Goal: Transaction & Acquisition: Purchase product/service

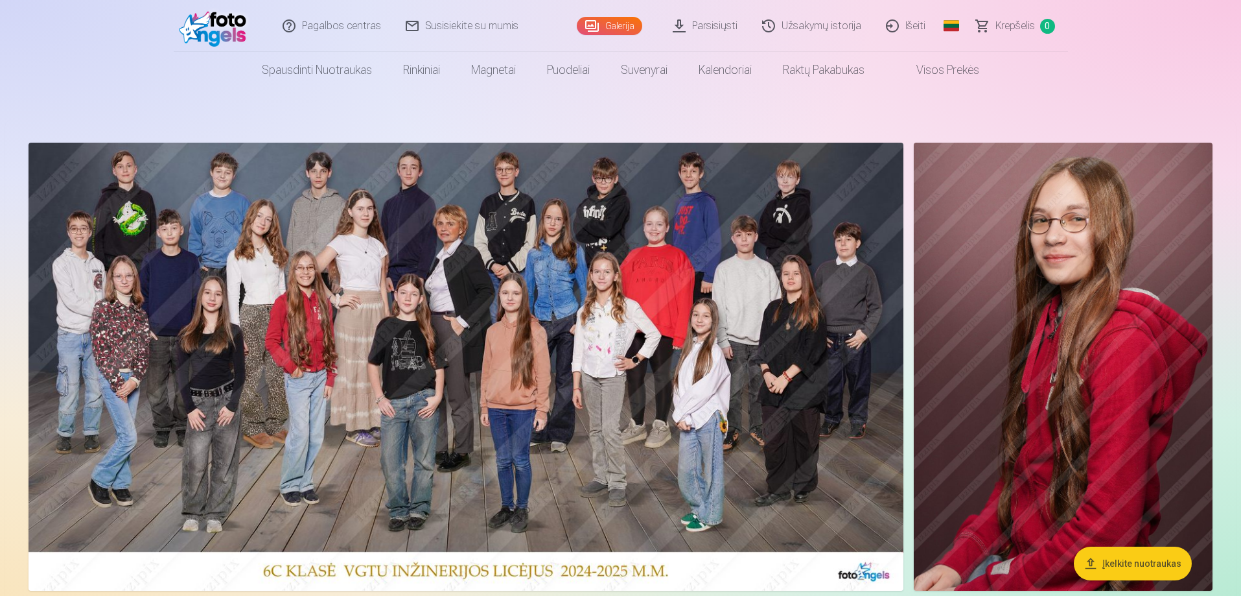
click at [527, 360] on img at bounding box center [466, 367] width 875 height 448
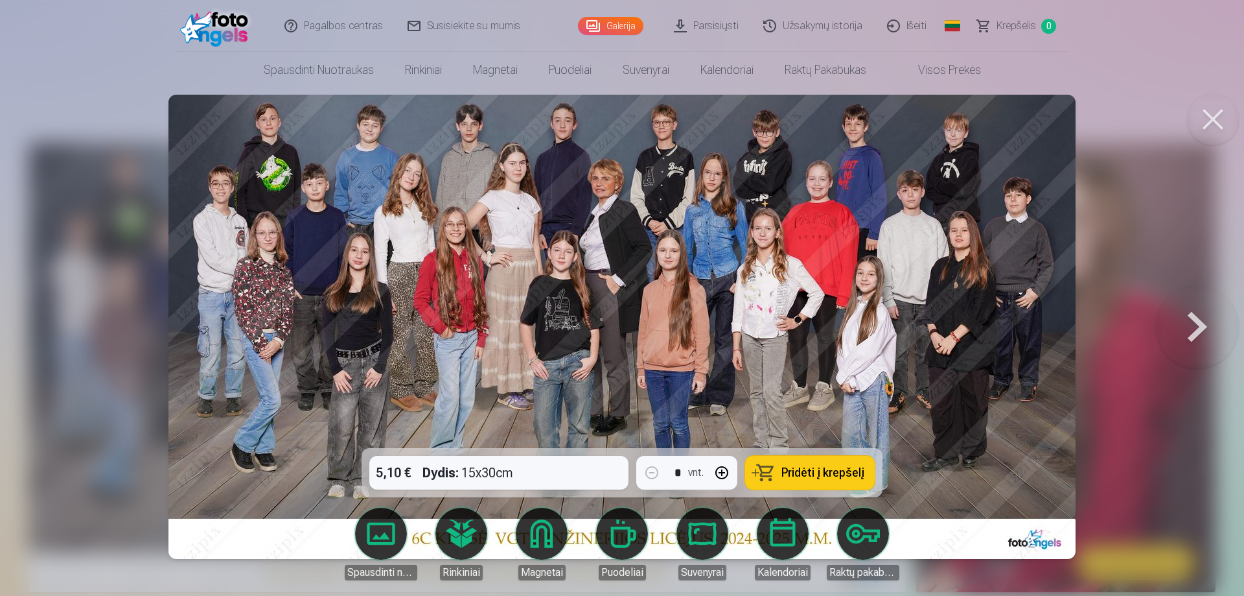
click at [570, 472] on div "5,10 € Dydis : 15x30cm * vnt. Pridėti į krepšelį" at bounding box center [622, 472] width 521 height 49
click at [528, 469] on div "5,10 € Dydis : 15x30cm * vnt. Pridėti į krepšelį" at bounding box center [622, 472] width 521 height 49
click at [807, 467] on span "Pridėti į krepšelį" at bounding box center [822, 473] width 83 height 12
click at [1218, 115] on button at bounding box center [1213, 119] width 52 height 52
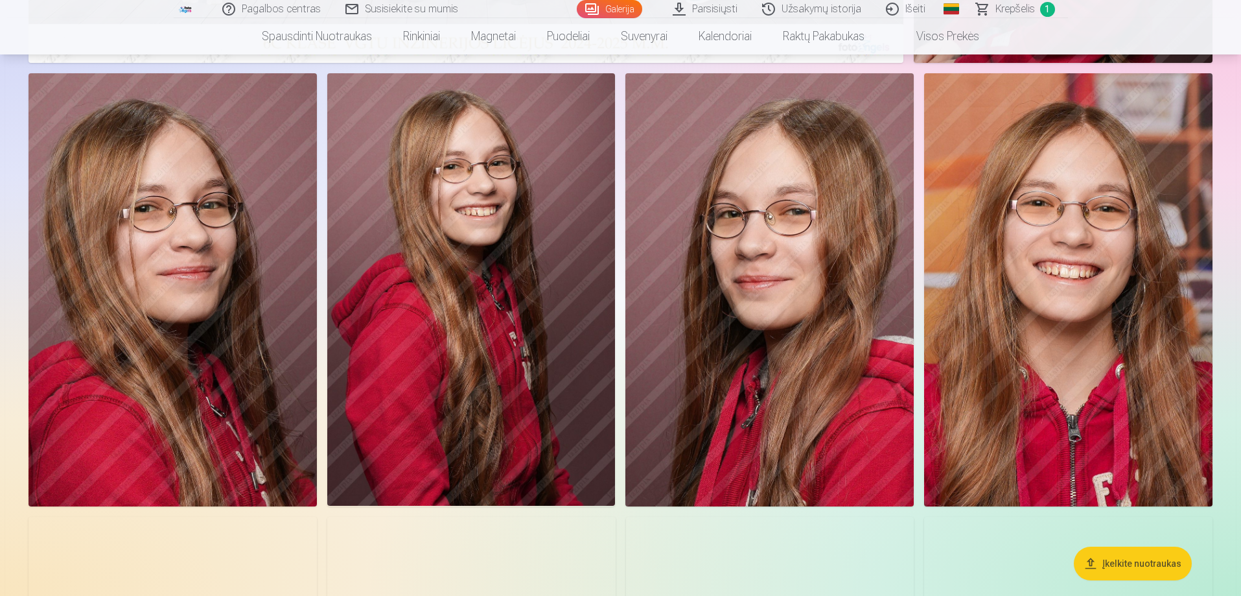
scroll to position [518, 0]
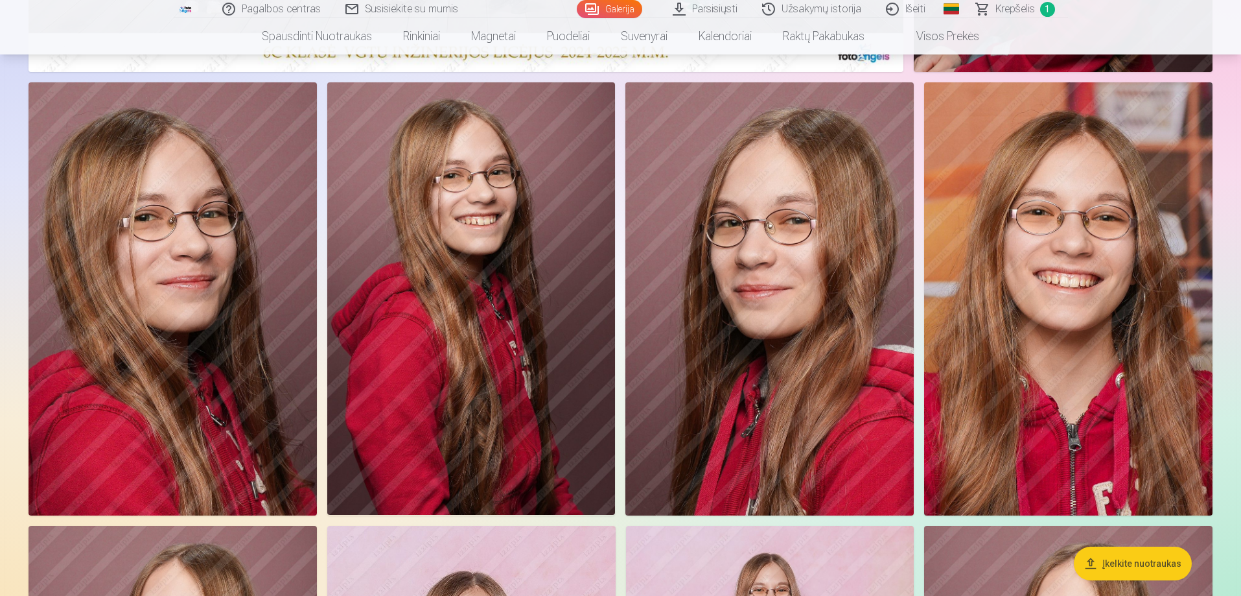
click at [191, 286] on img at bounding box center [173, 298] width 288 height 432
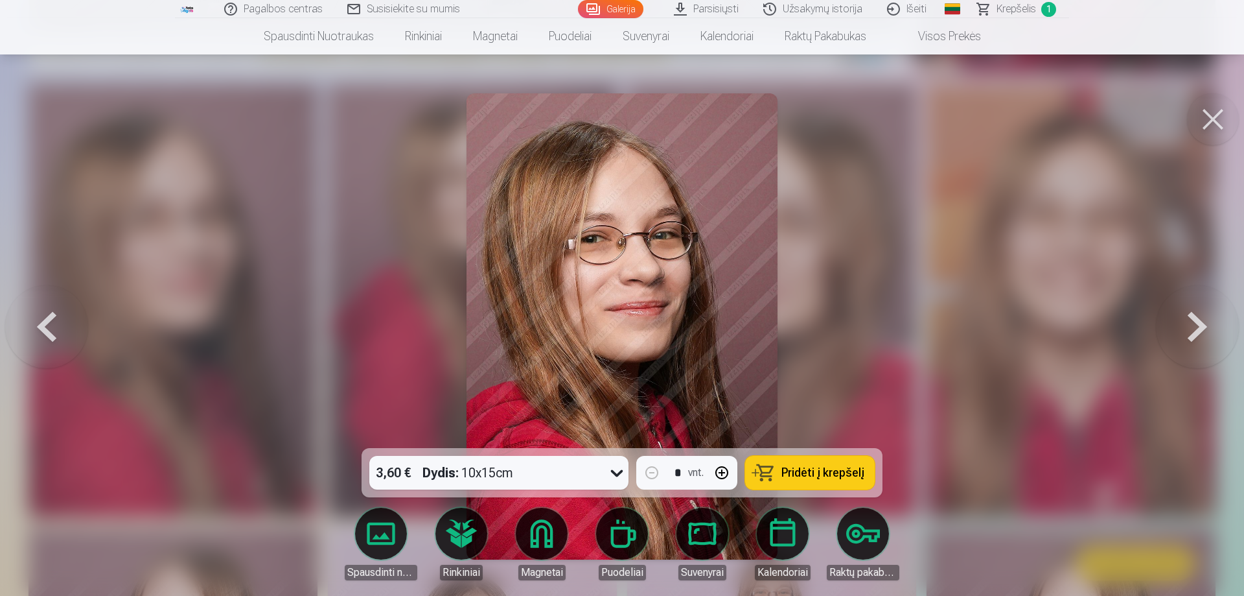
click at [614, 471] on icon at bounding box center [617, 472] width 21 height 21
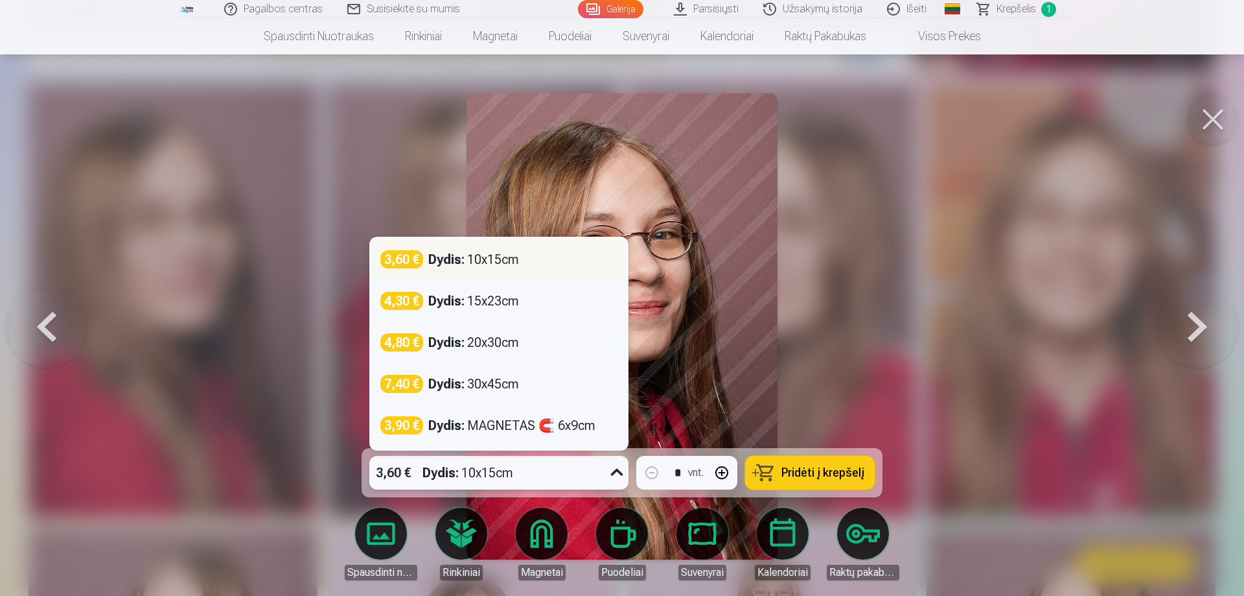
click at [483, 258] on div "Dydis : 10x15cm" at bounding box center [473, 259] width 91 height 18
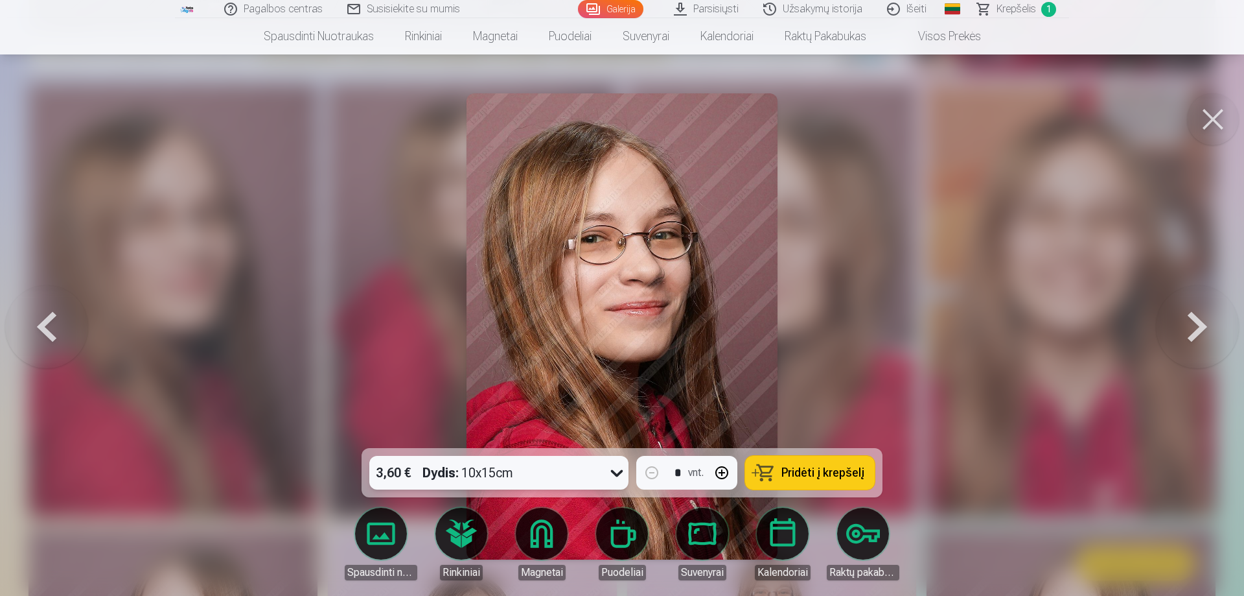
click at [816, 472] on span "Pridėti į krepšelį" at bounding box center [822, 473] width 83 height 12
click at [1207, 121] on button at bounding box center [1213, 119] width 52 height 52
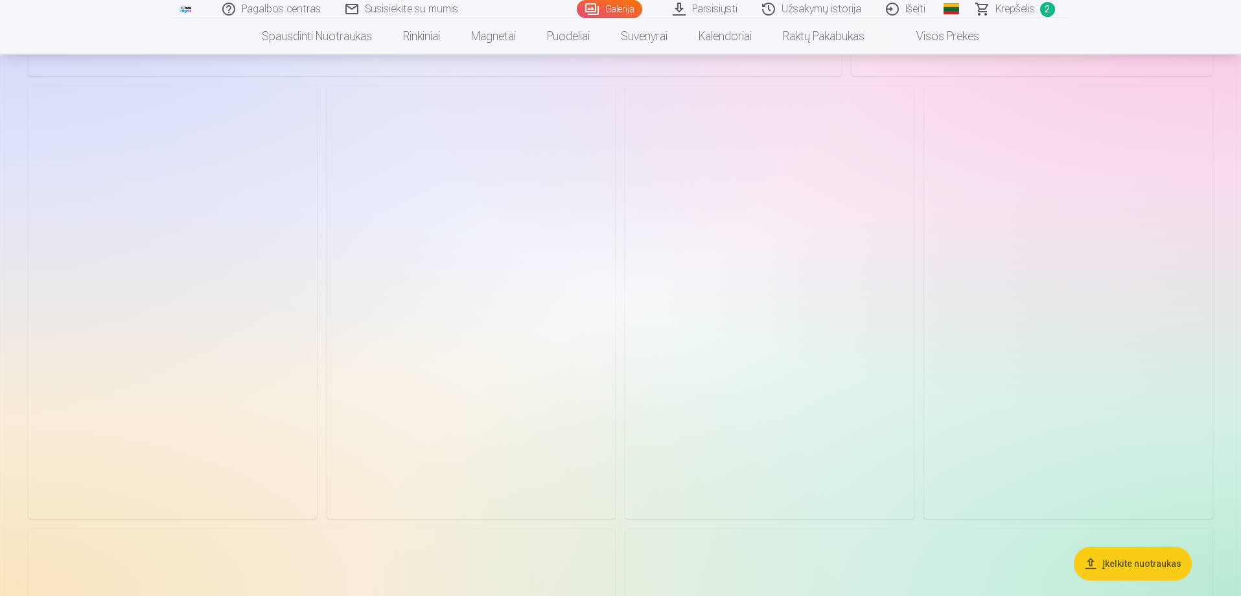
scroll to position [6787, 0]
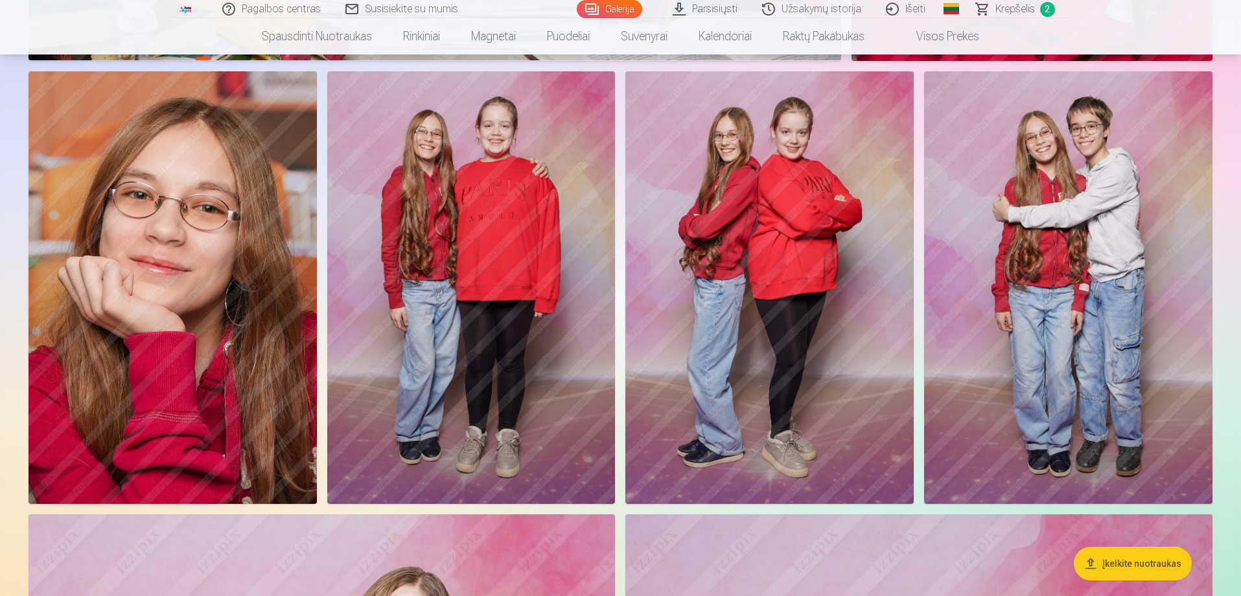
click at [465, 257] on img at bounding box center [471, 287] width 288 height 432
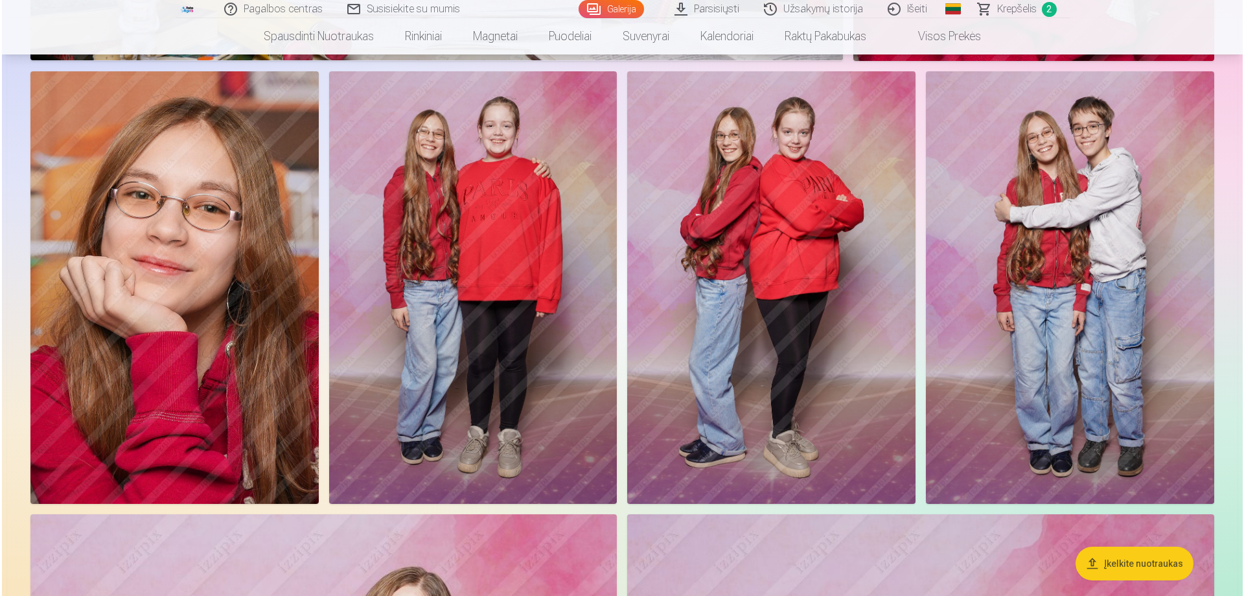
scroll to position [6804, 0]
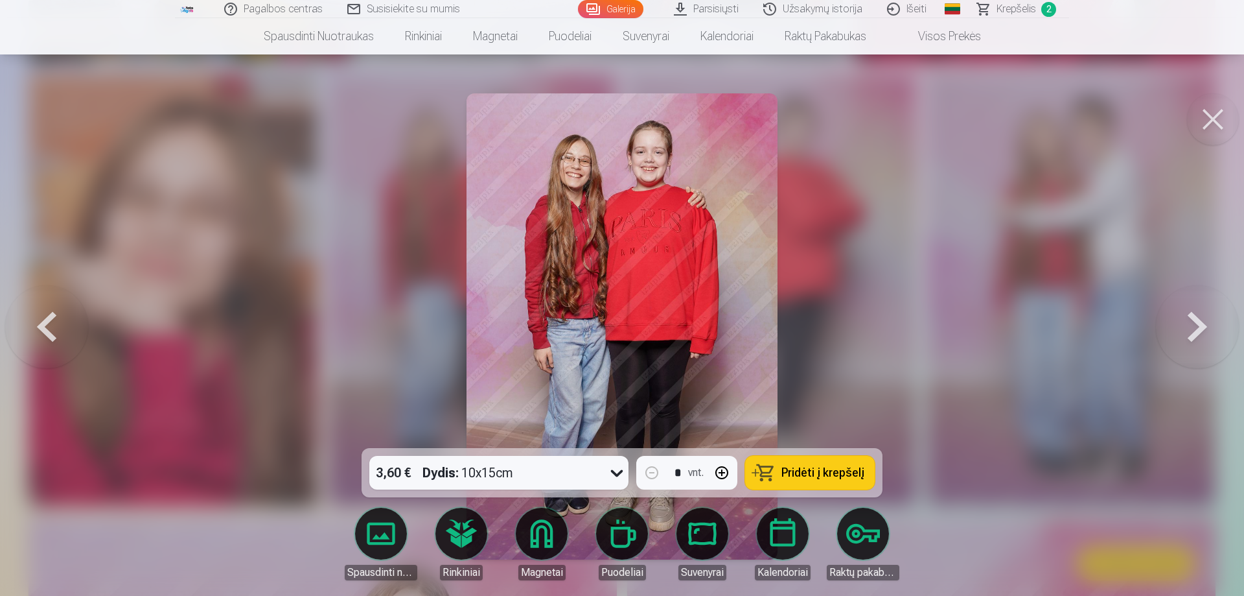
click at [802, 467] on span "Pridėti į krepšelį" at bounding box center [822, 473] width 83 height 12
click at [1209, 122] on button at bounding box center [1213, 119] width 52 height 52
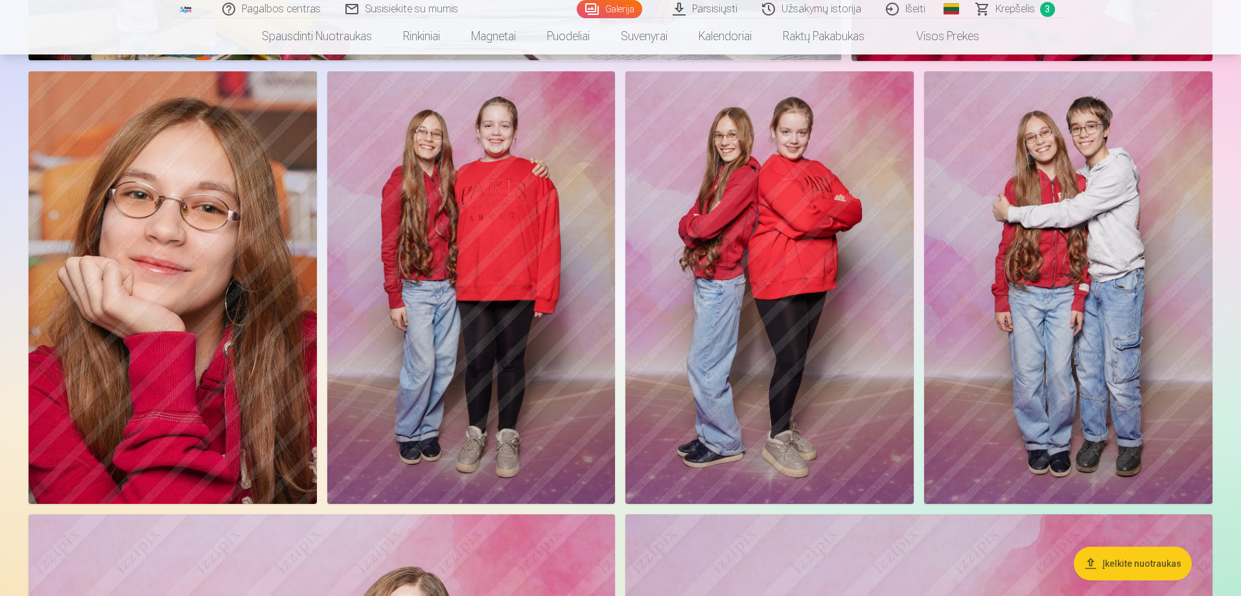
click at [1078, 249] on img at bounding box center [1068, 287] width 288 height 432
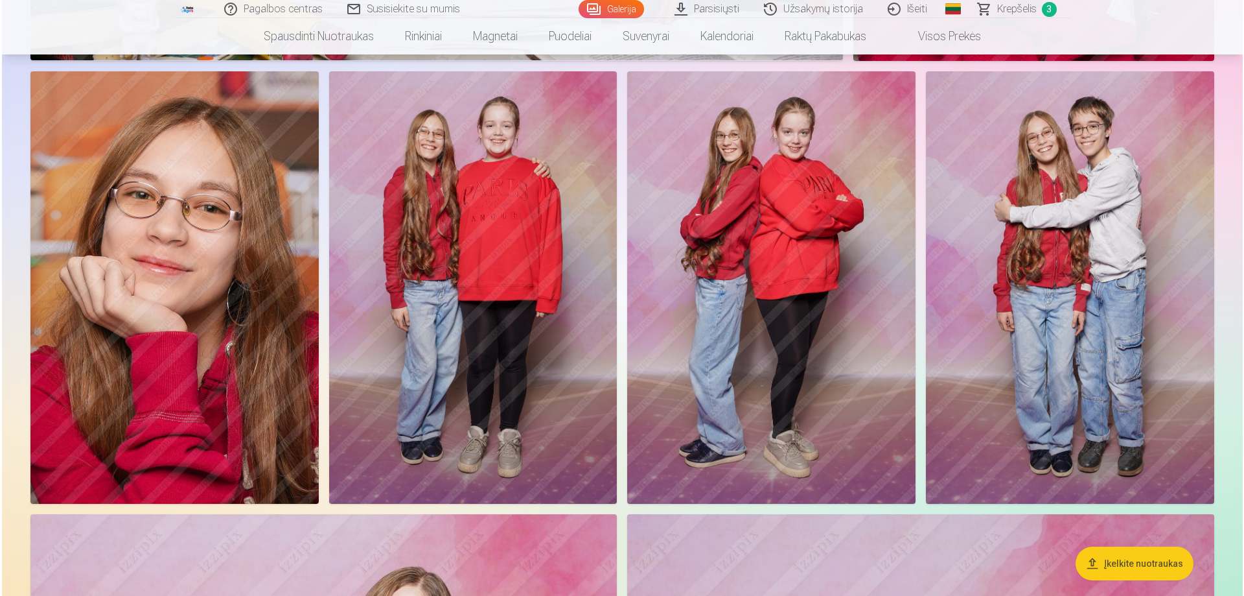
scroll to position [6804, 0]
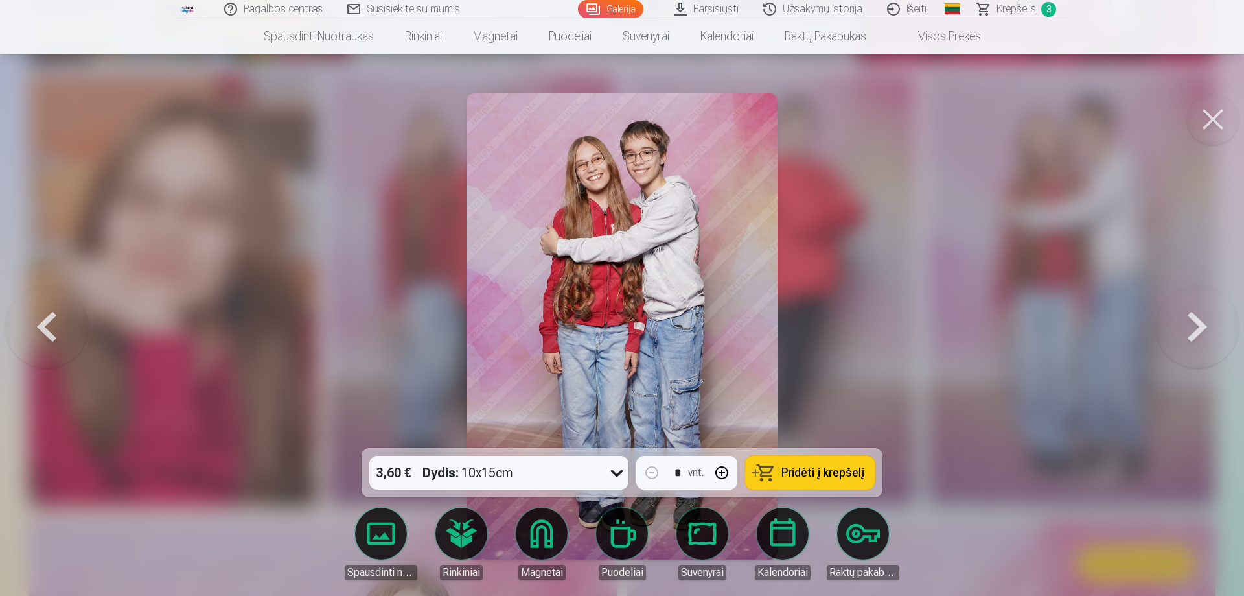
click at [810, 472] on span "Pridėti į krepšelį" at bounding box center [822, 473] width 83 height 12
click at [1212, 120] on button at bounding box center [1213, 119] width 52 height 52
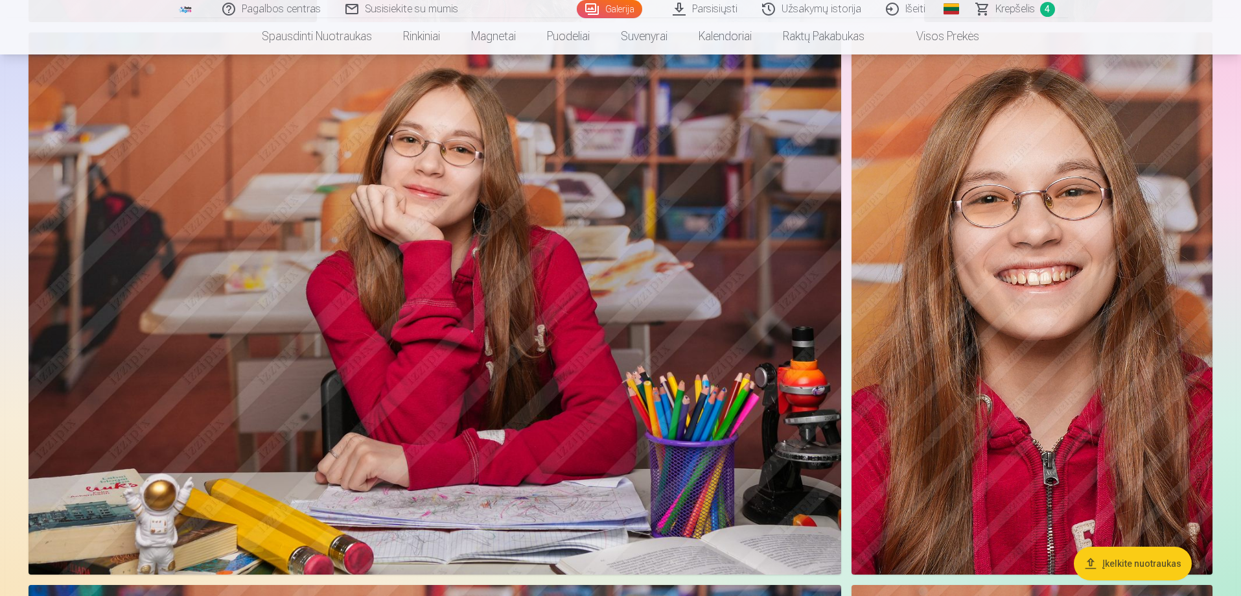
scroll to position [758, 0]
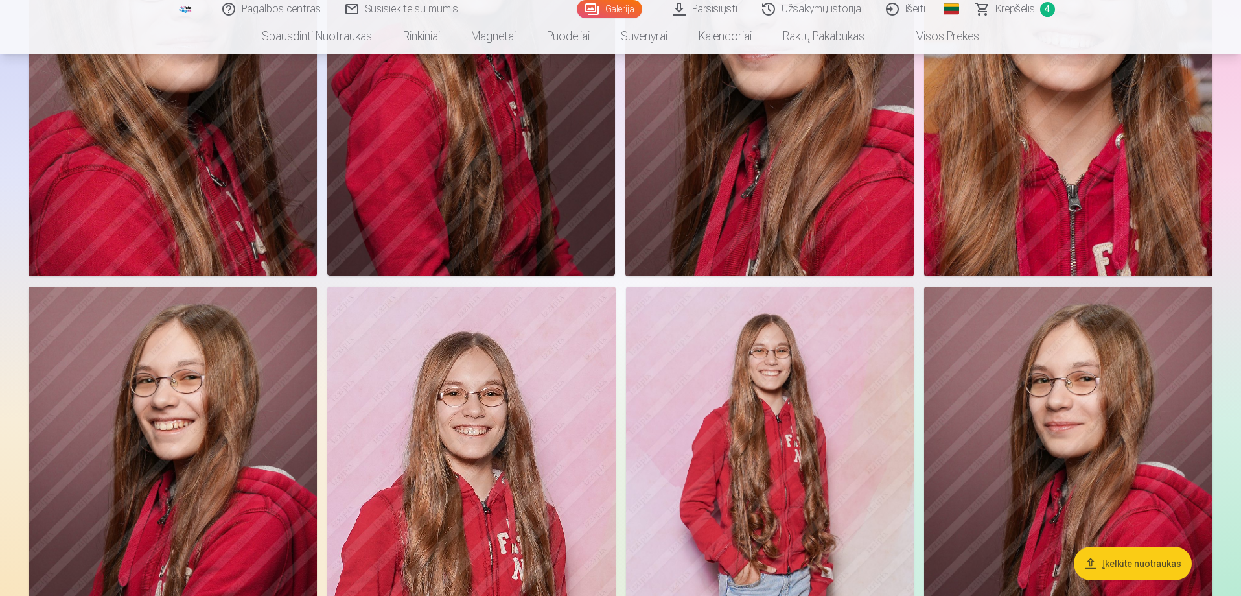
click at [1004, 6] on span "Krepšelis" at bounding box center [1015, 9] width 40 height 16
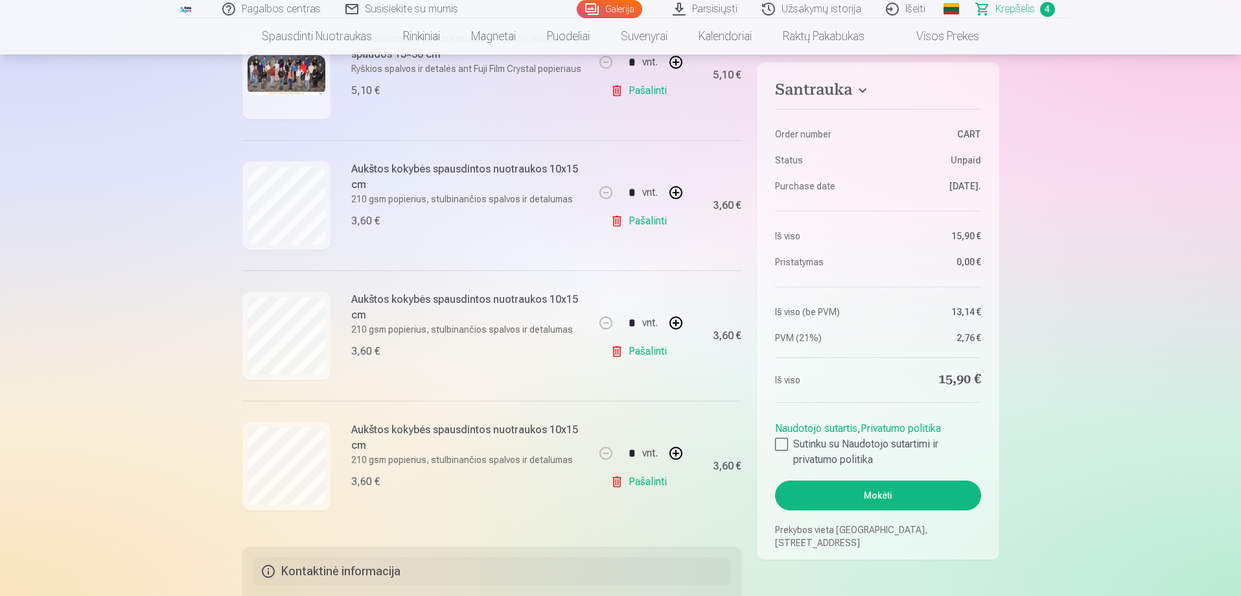
scroll to position [389, 0]
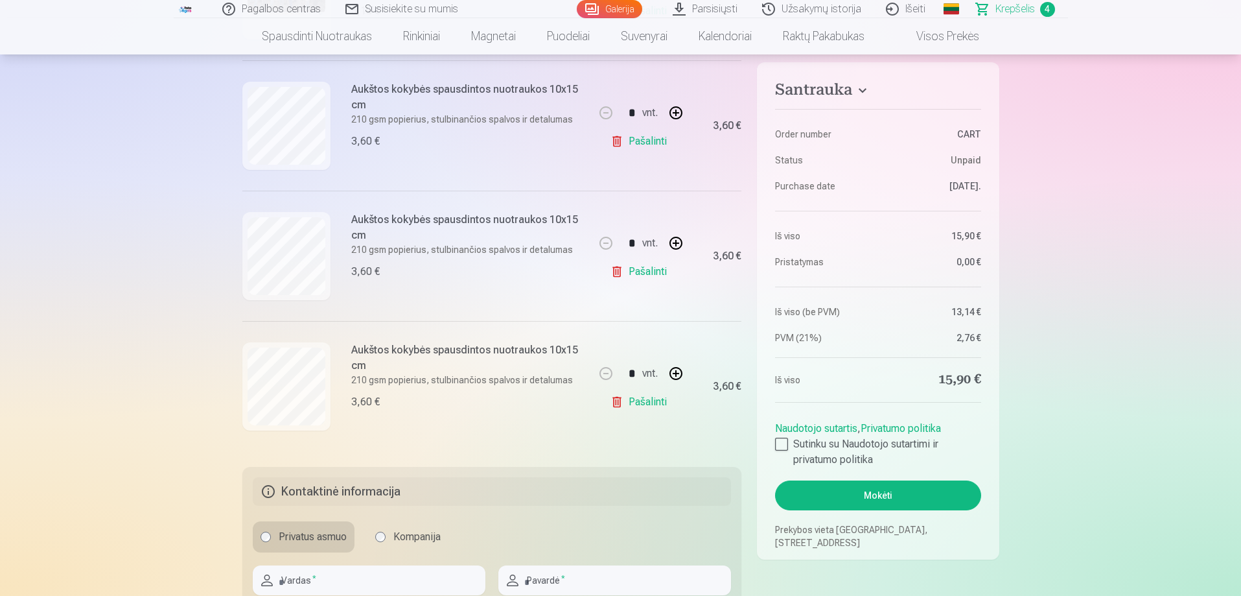
click at [640, 403] on link "Pašalinti" at bounding box center [641, 402] width 62 height 26
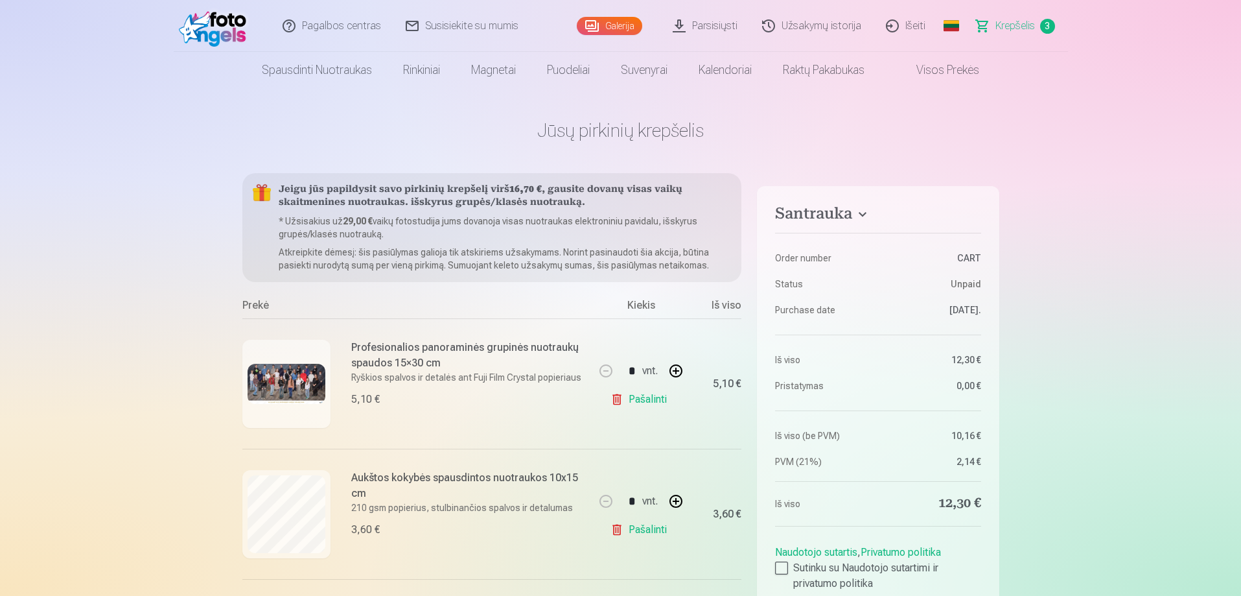
scroll to position [0, 0]
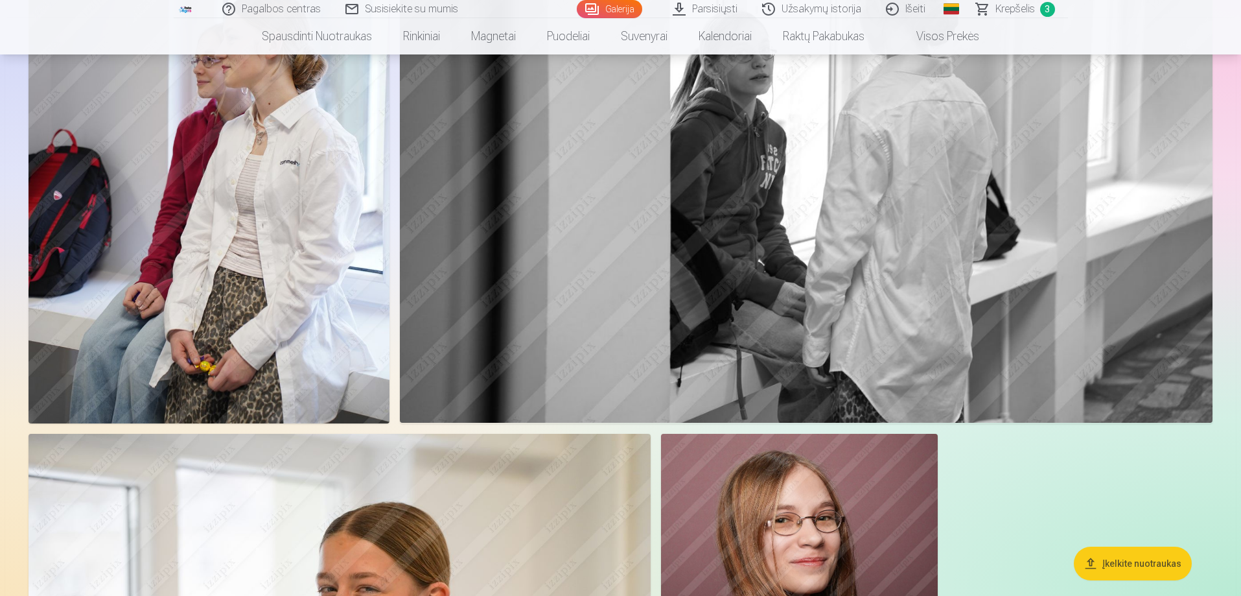
scroll to position [8635, 0]
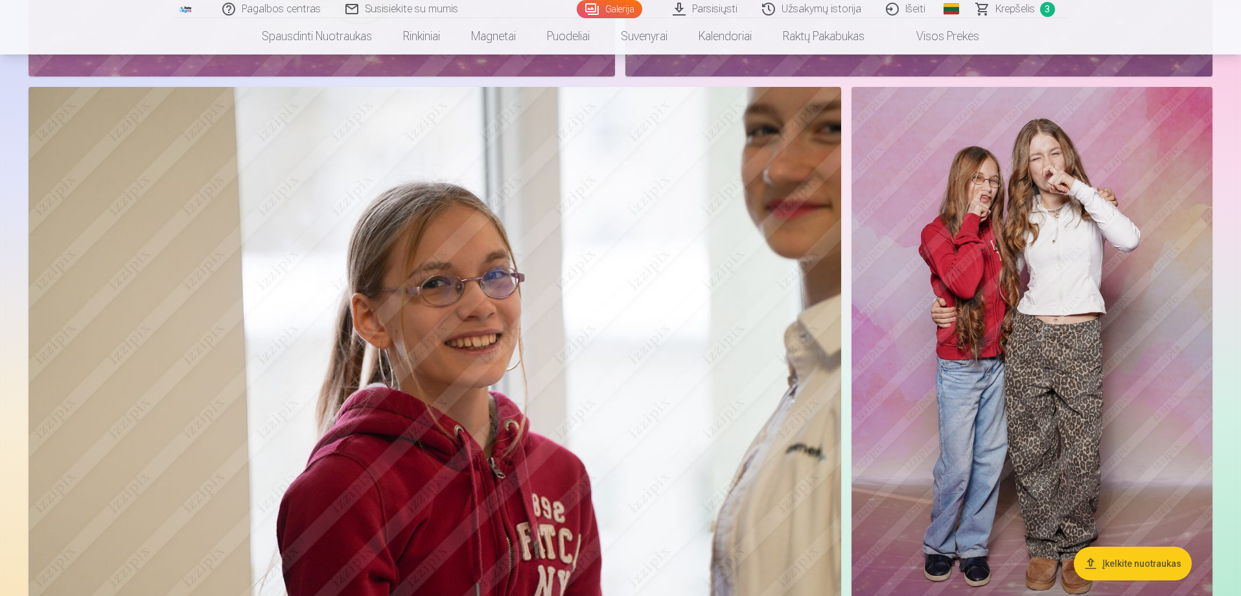
click at [531, 381] on img at bounding box center [435, 358] width 813 height 542
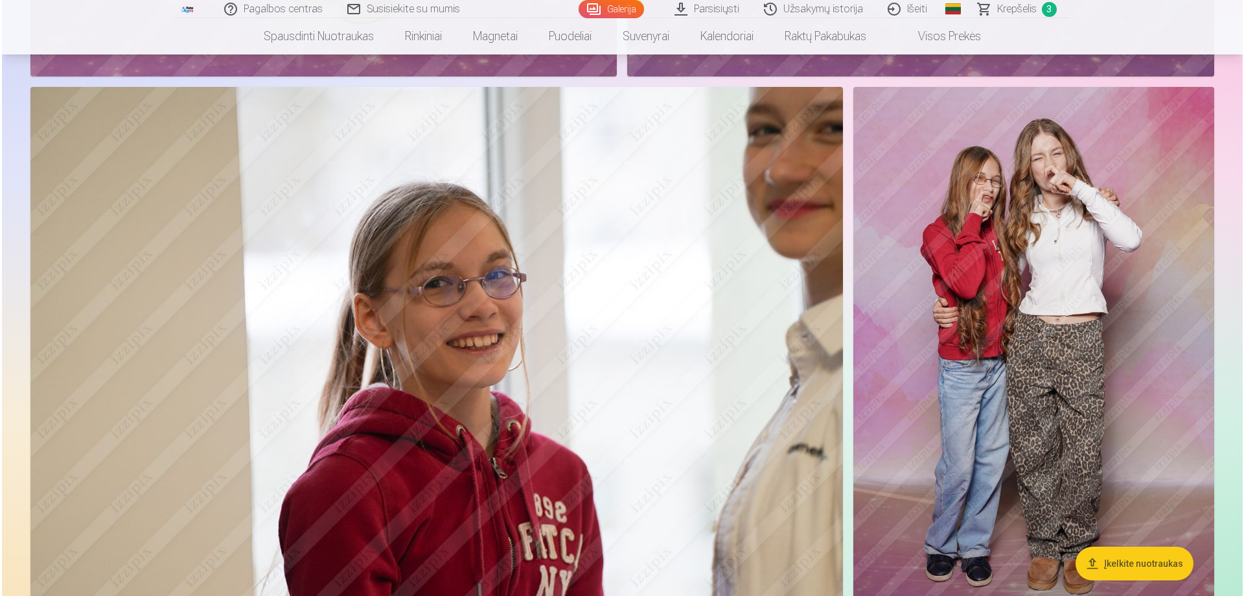
scroll to position [8125, 0]
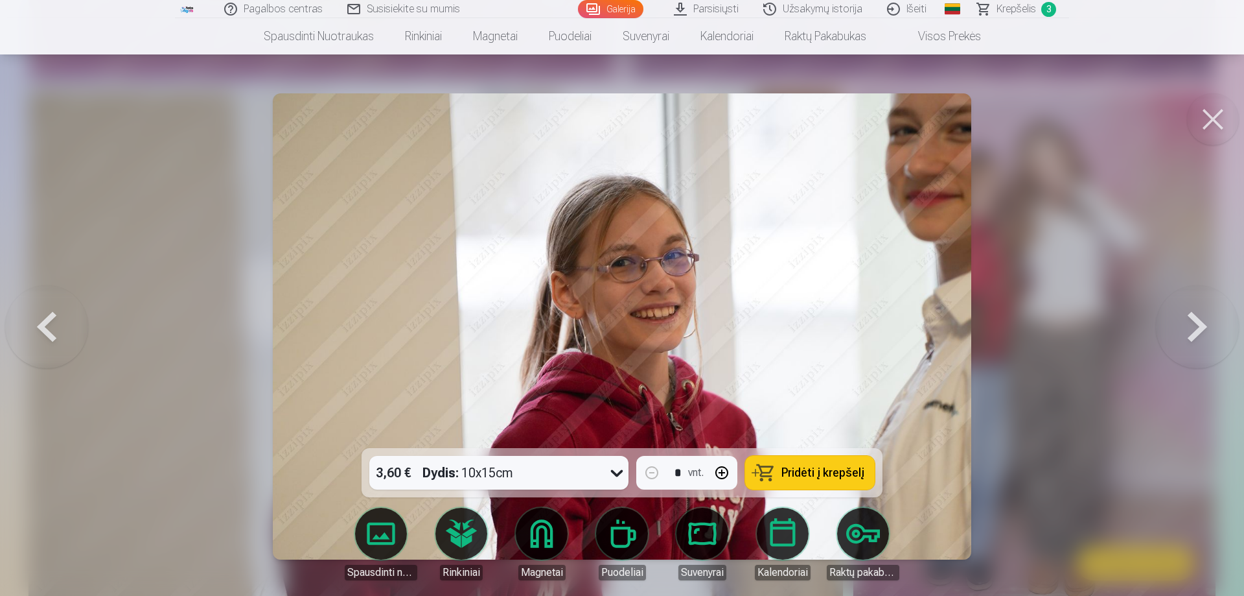
click at [835, 471] on span "Pridėti į krepšelį" at bounding box center [822, 473] width 83 height 12
click at [1212, 120] on button at bounding box center [1213, 119] width 52 height 52
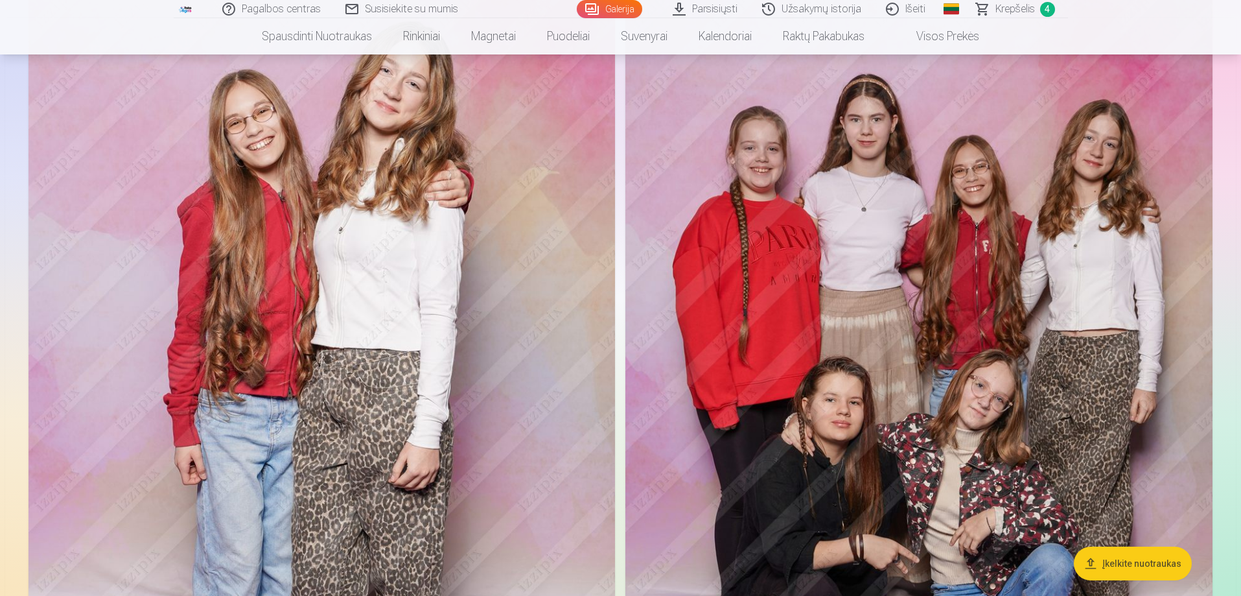
scroll to position [7242, 0]
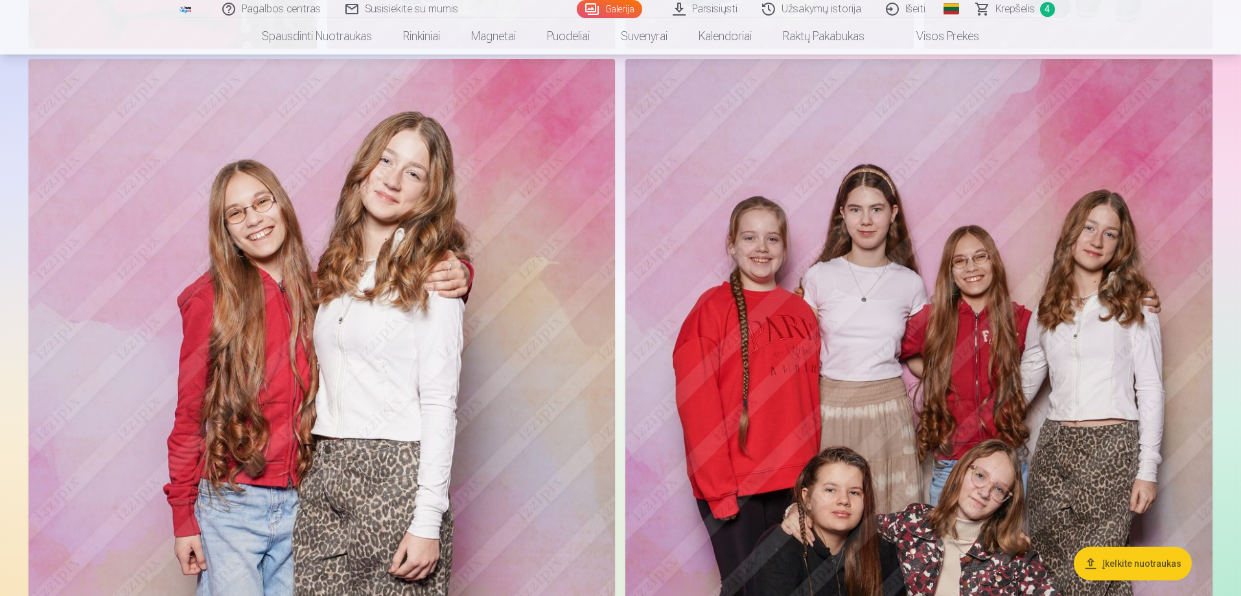
click at [364, 347] on img at bounding box center [322, 499] width 586 height 881
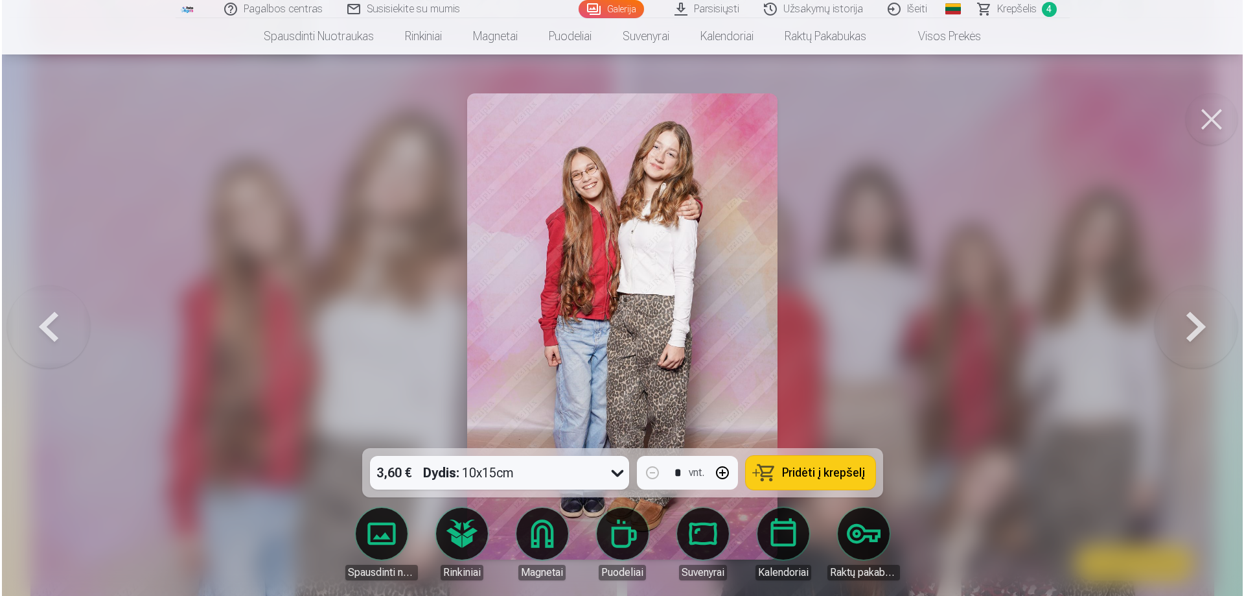
scroll to position [7260, 0]
click at [813, 472] on span "Pridėti į krepšelį" at bounding box center [822, 473] width 83 height 12
click at [1217, 119] on button at bounding box center [1213, 119] width 52 height 52
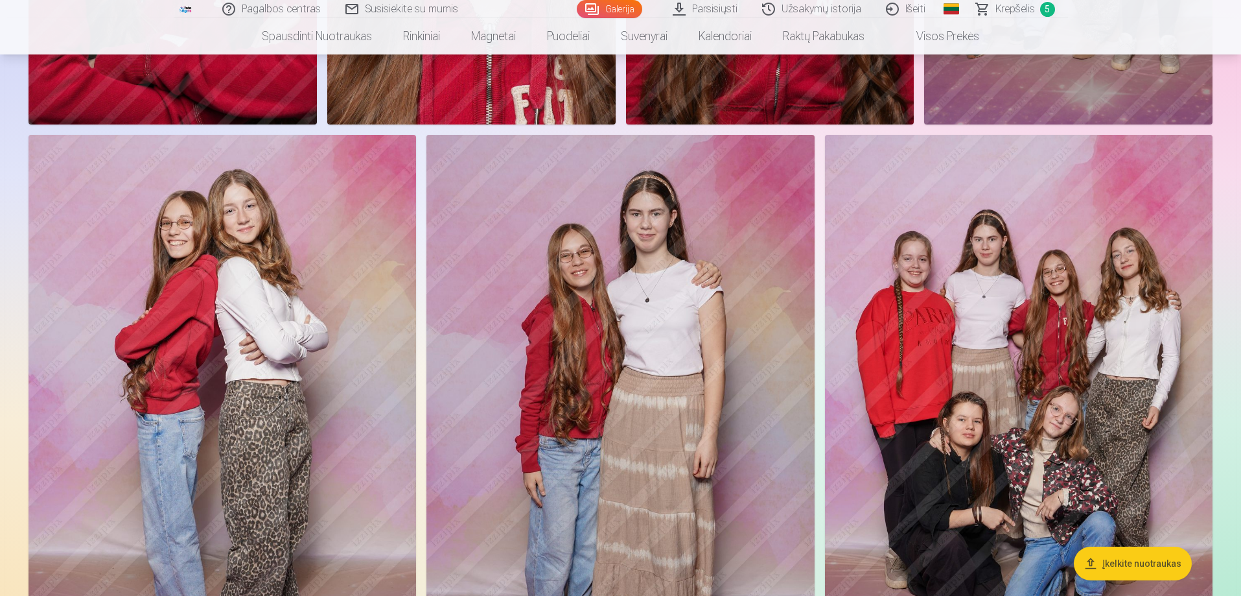
click at [614, 382] on img at bounding box center [619, 426] width 387 height 582
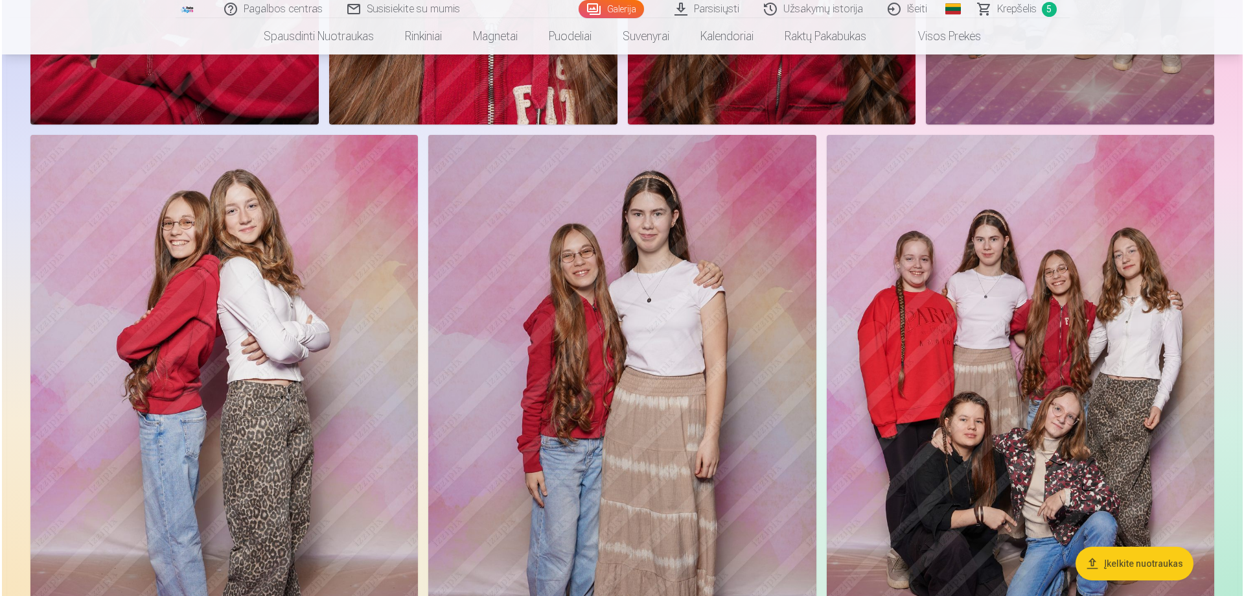
scroll to position [4791, 0]
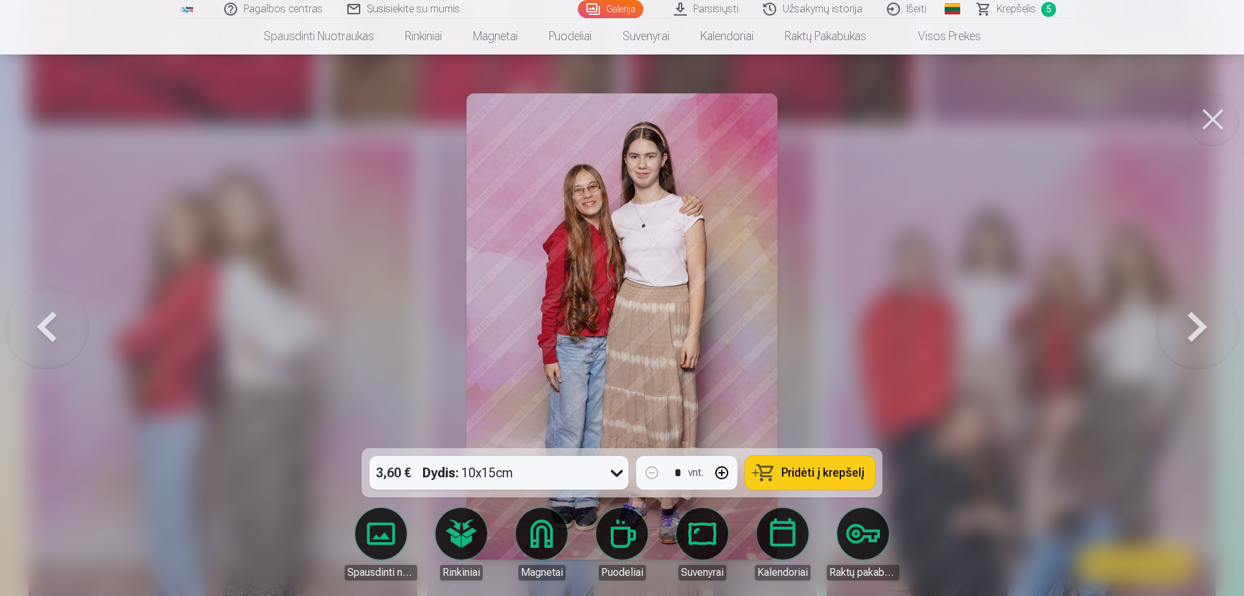
click at [815, 471] on span "Pridėti į krepšelį" at bounding box center [822, 473] width 83 height 12
click at [1214, 113] on button at bounding box center [1213, 119] width 52 height 52
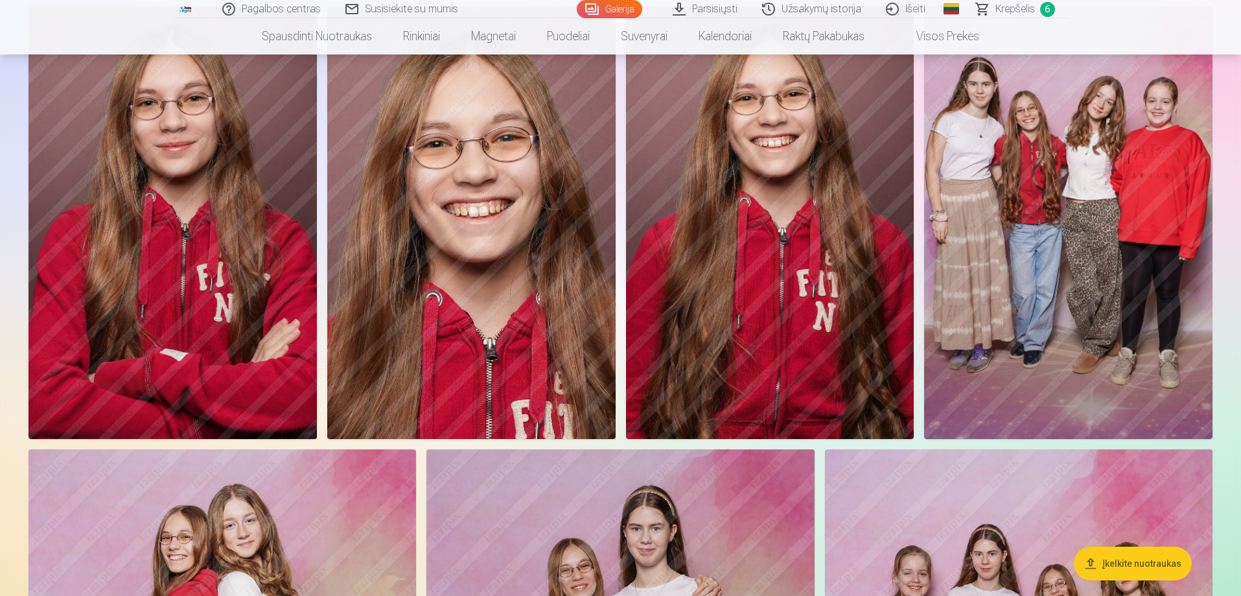
scroll to position [4391, 0]
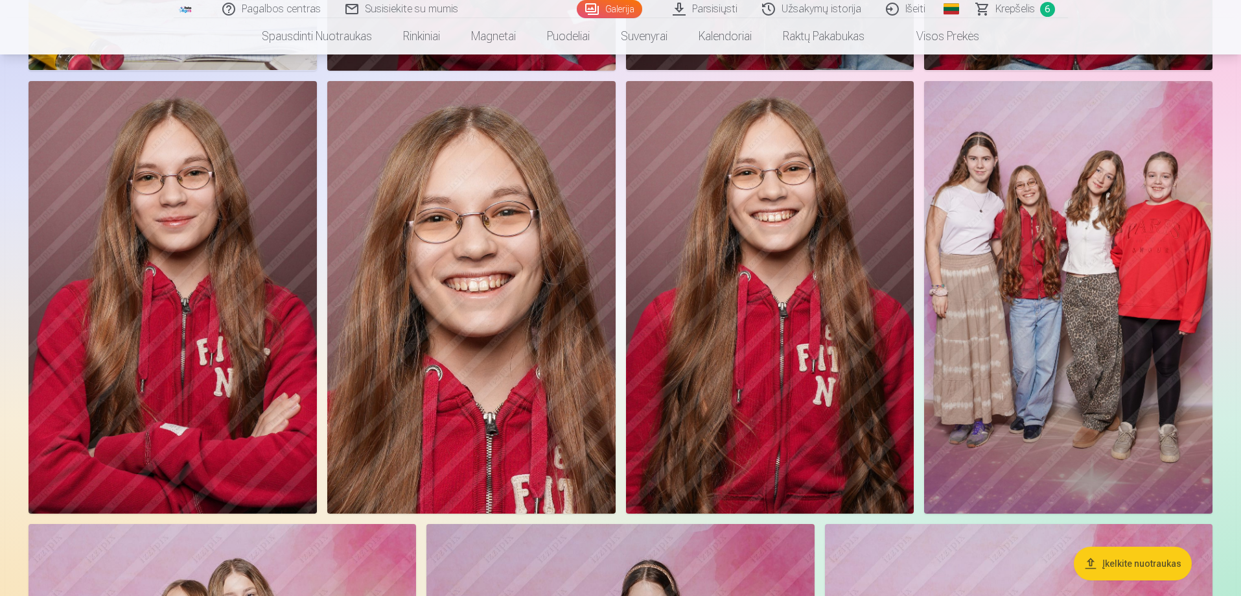
click at [1080, 297] on img at bounding box center [1068, 297] width 288 height 432
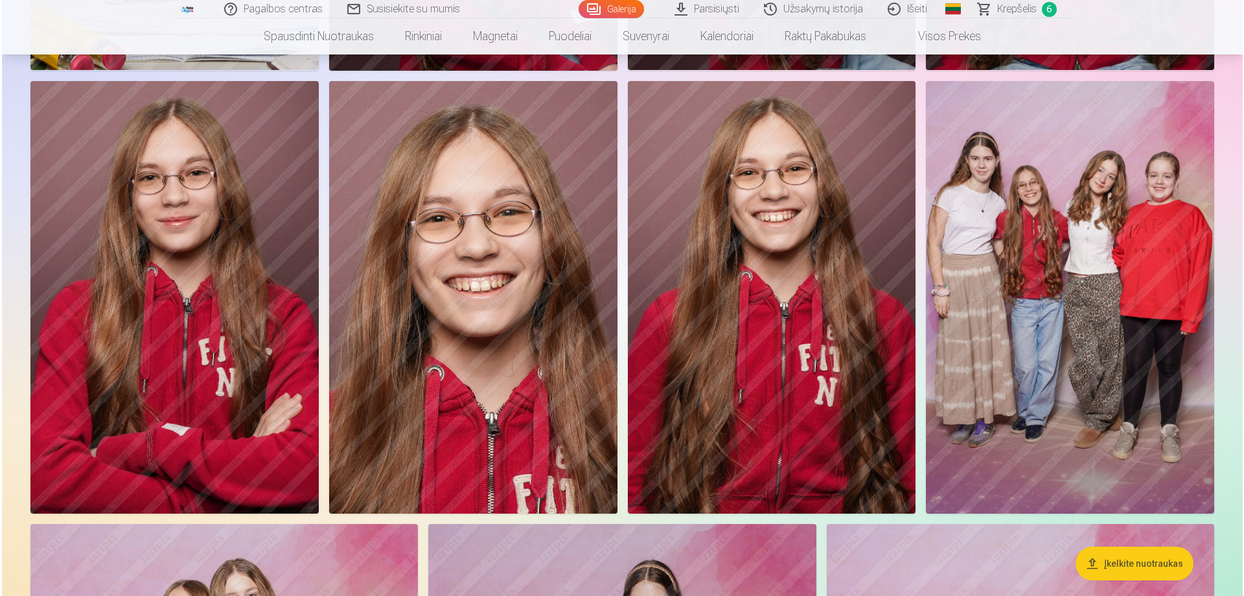
scroll to position [4401, 0]
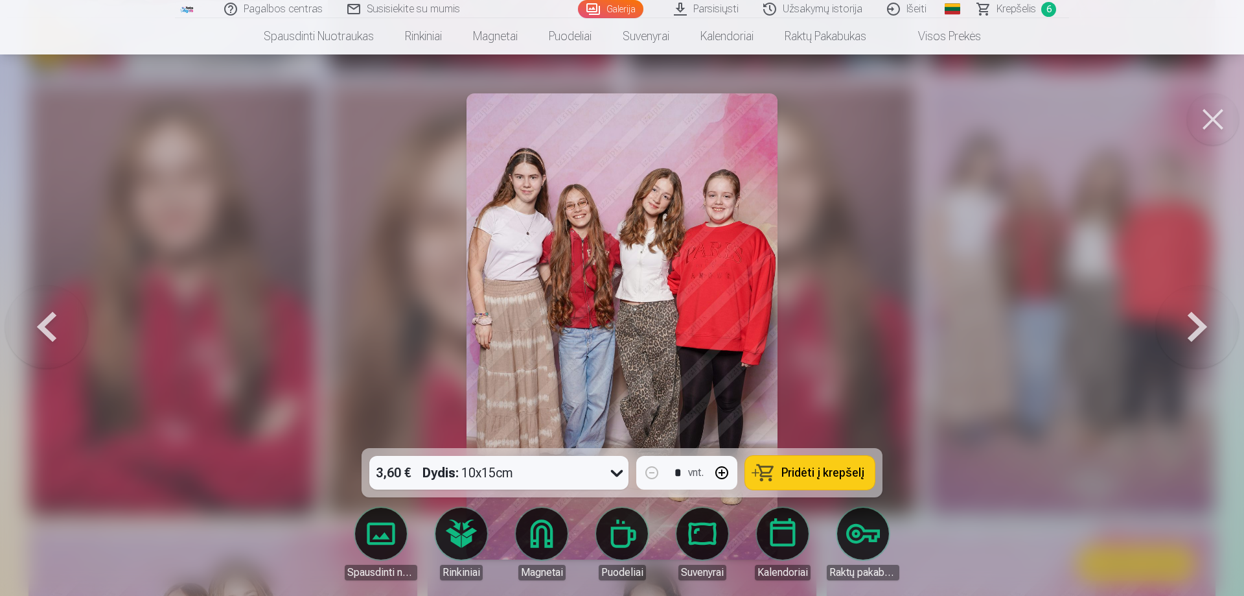
click at [805, 474] on span "Pridėti į krepšelį" at bounding box center [822, 473] width 83 height 12
click at [1212, 122] on button at bounding box center [1213, 119] width 52 height 52
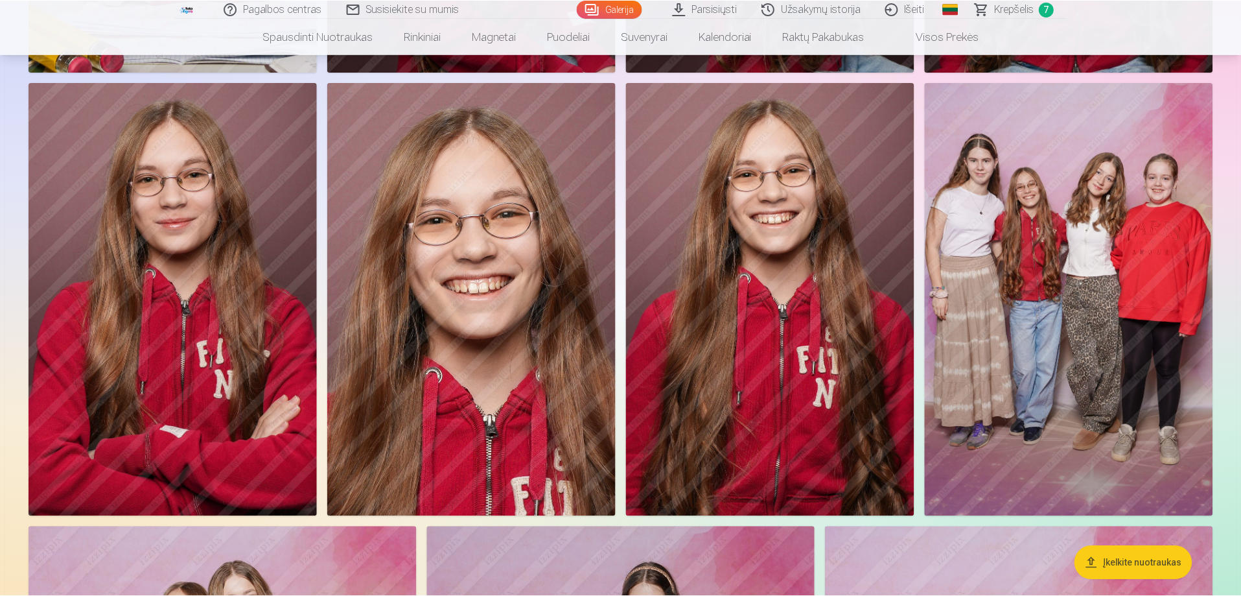
scroll to position [4391, 0]
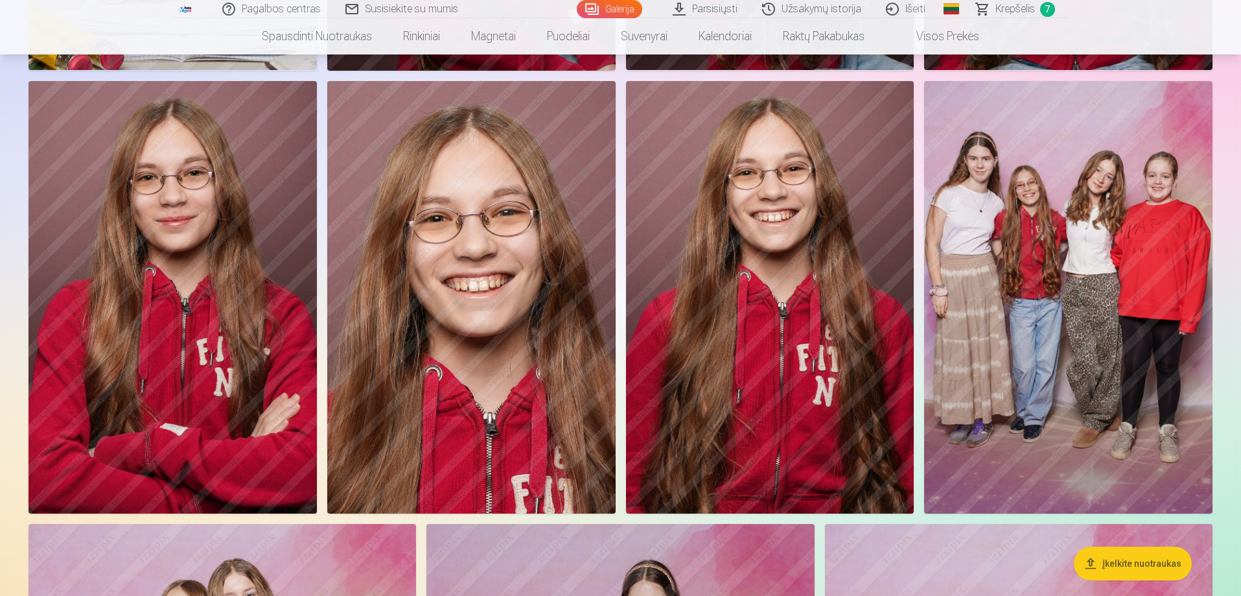
click at [1013, 10] on span "Krepšelis" at bounding box center [1015, 9] width 40 height 16
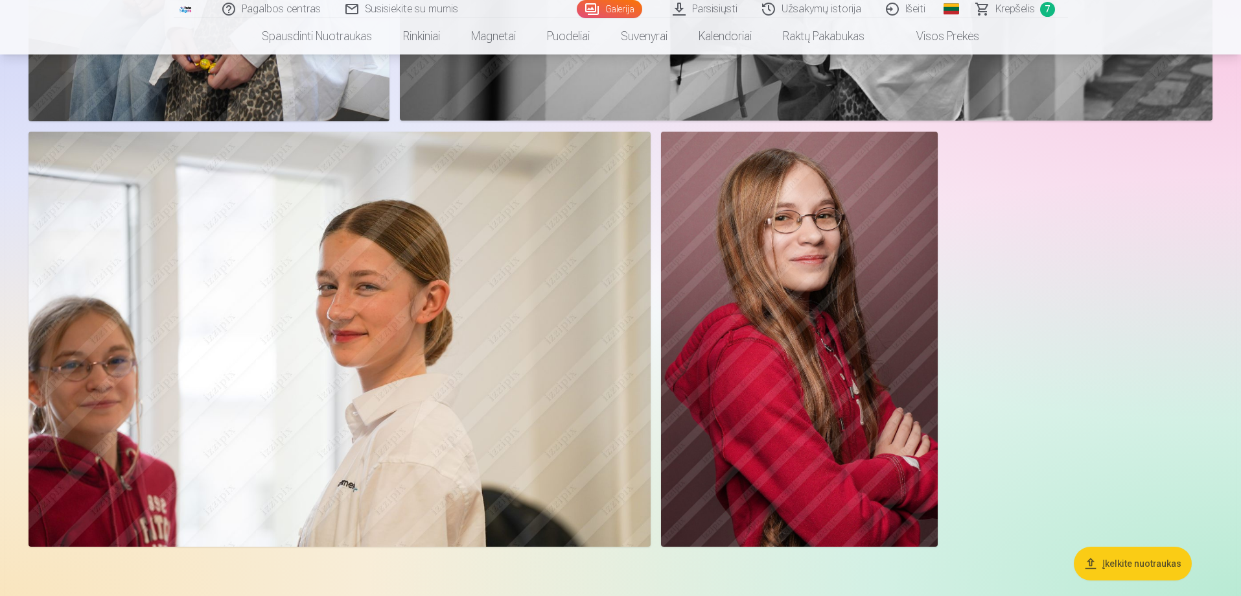
scroll to position [9137, 0]
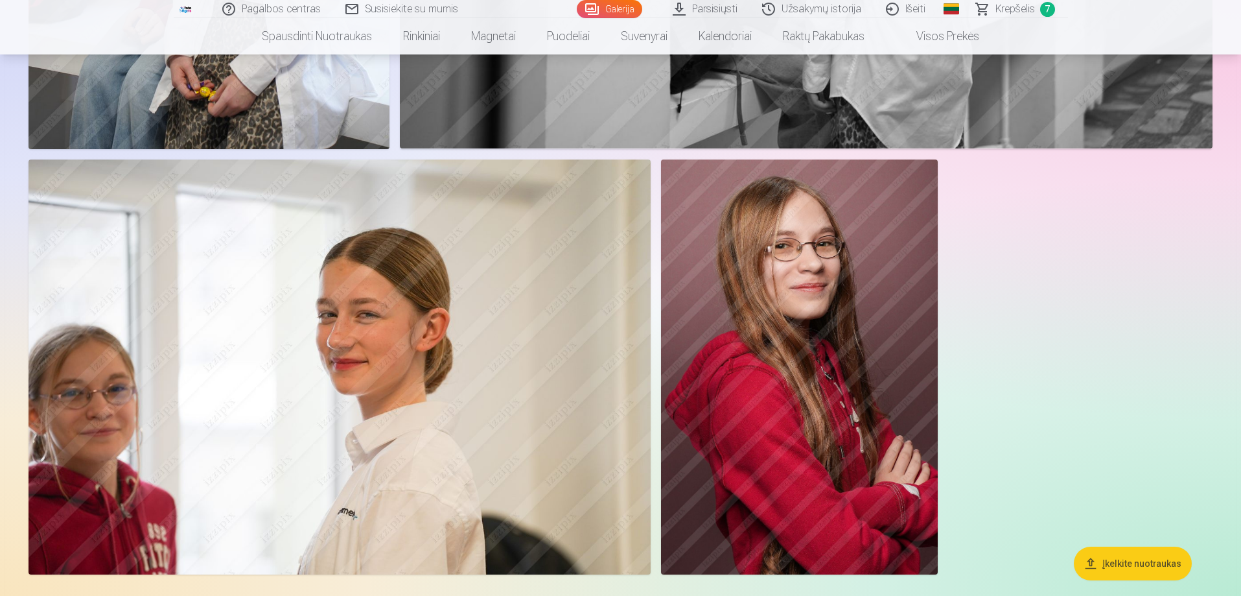
click at [1009, 10] on span "Krepšelis" at bounding box center [1015, 9] width 40 height 16
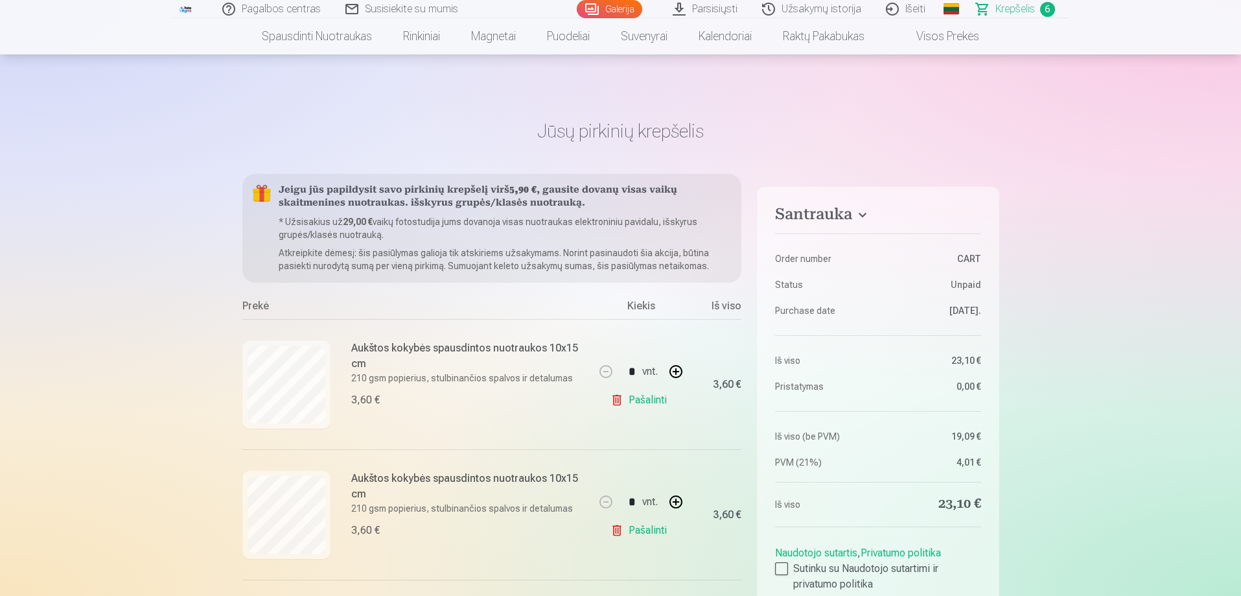
scroll to position [4927, 0]
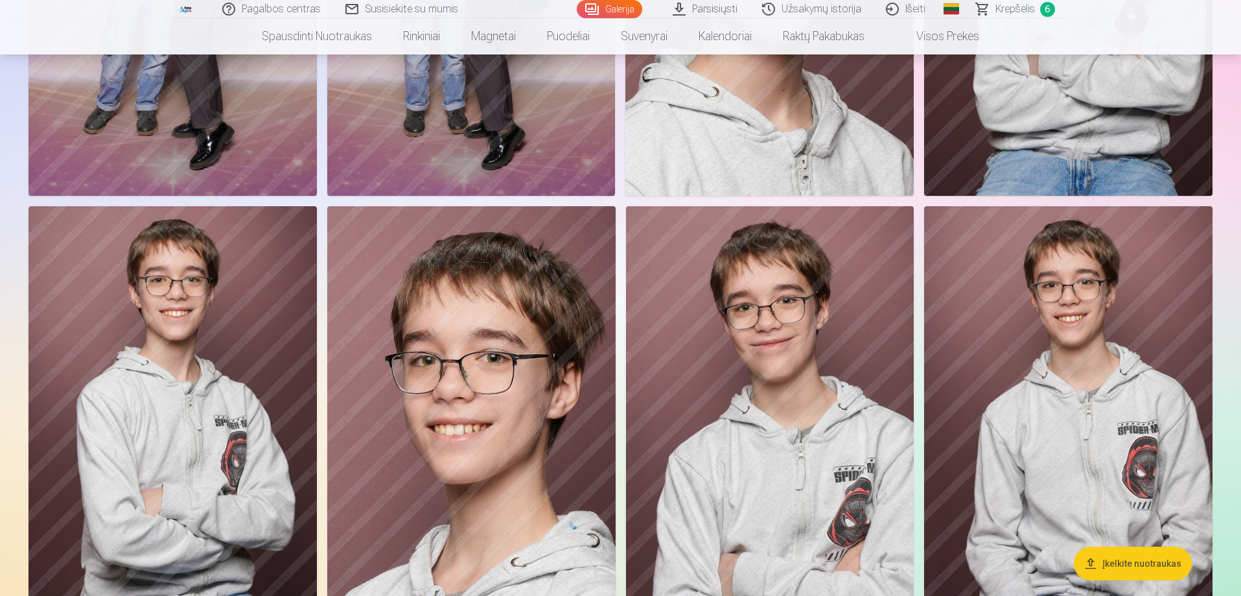
click at [908, 8] on link "Išeiti" at bounding box center [906, 9] width 64 height 18
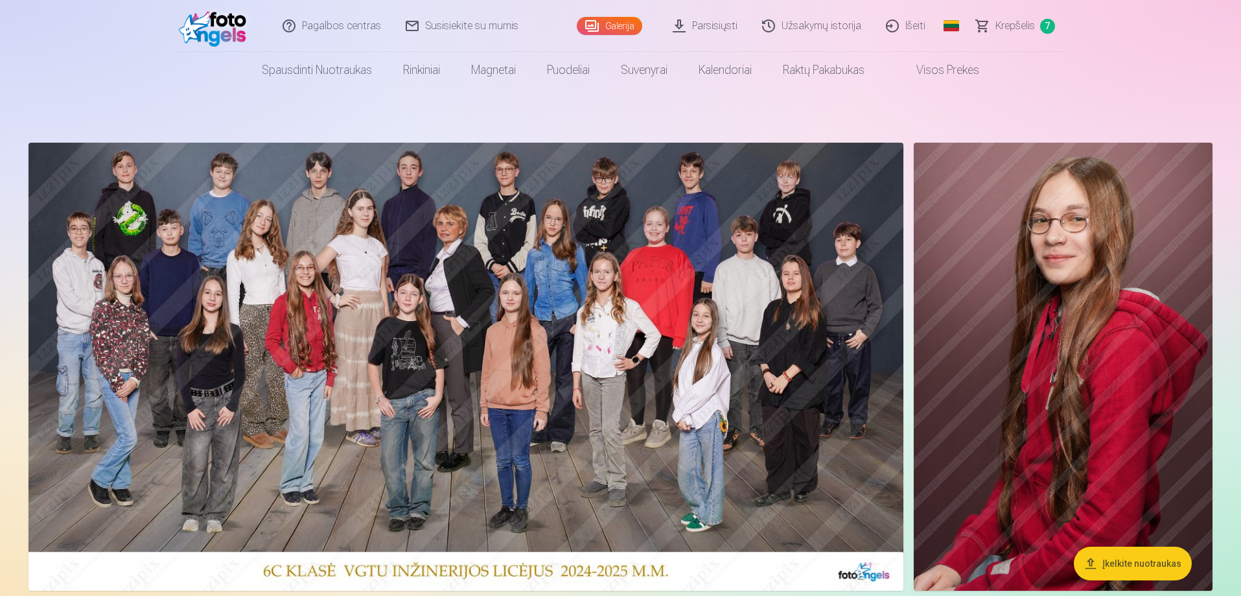
click at [907, 24] on link "Išeiti" at bounding box center [906, 26] width 64 height 52
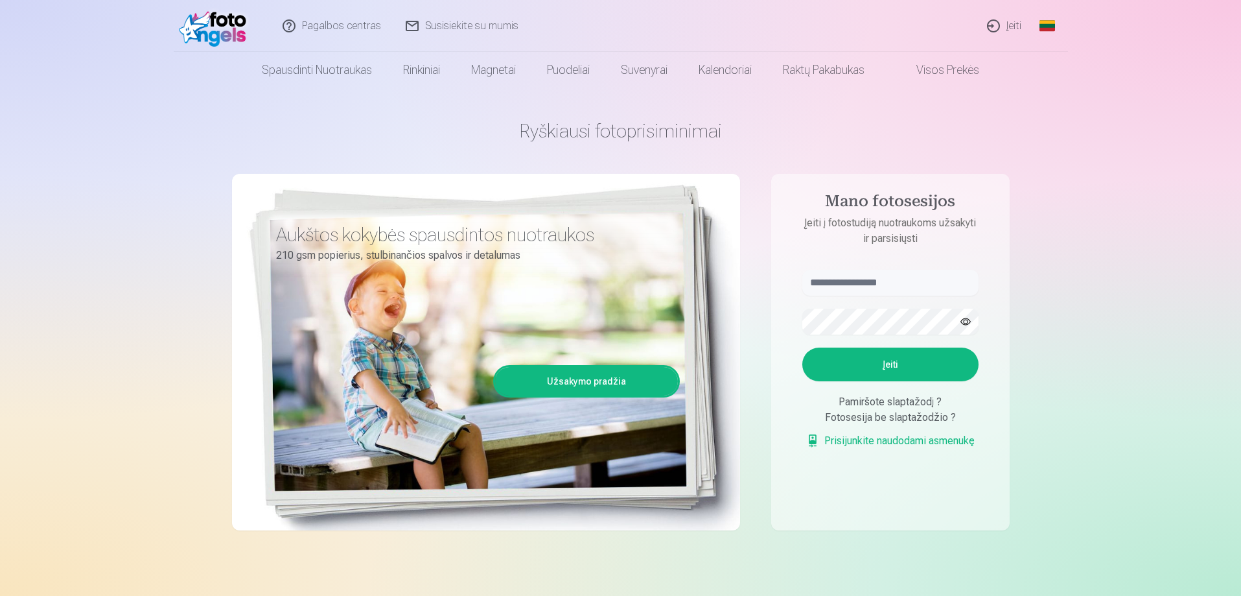
click at [1014, 23] on link "Įeiti" at bounding box center [1004, 26] width 59 height 52
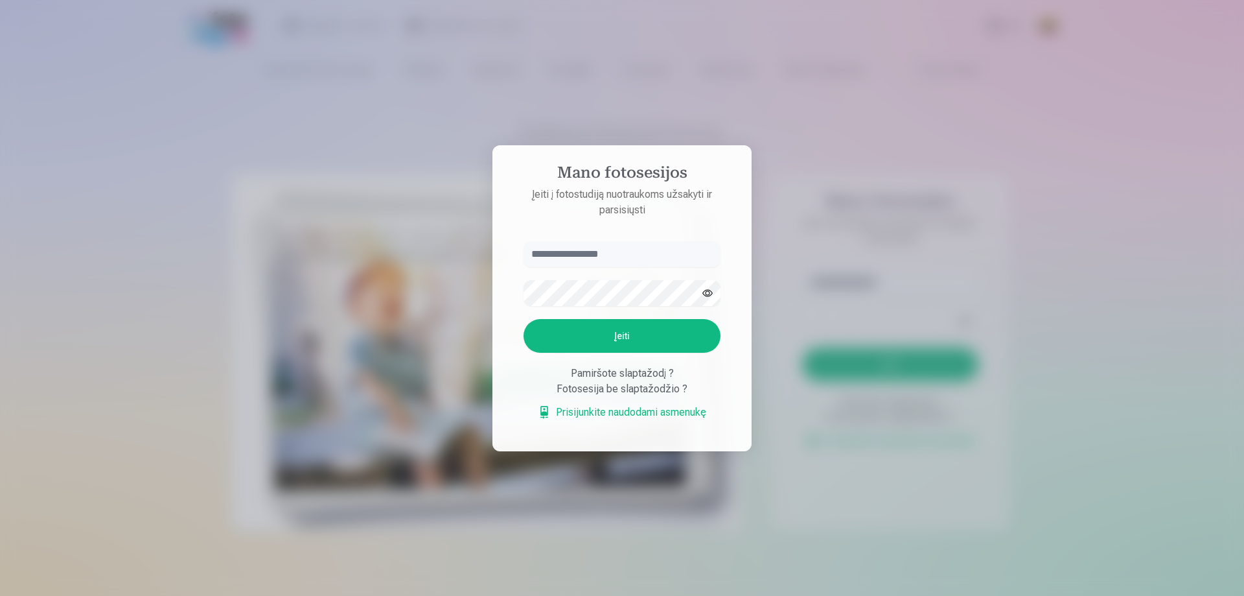
click at [535, 255] on input "text" at bounding box center [622, 254] width 197 height 26
type input "**********"
click at [621, 336] on button "Įeiti" at bounding box center [622, 336] width 197 height 34
